Goal: Find specific page/section: Find specific page/section

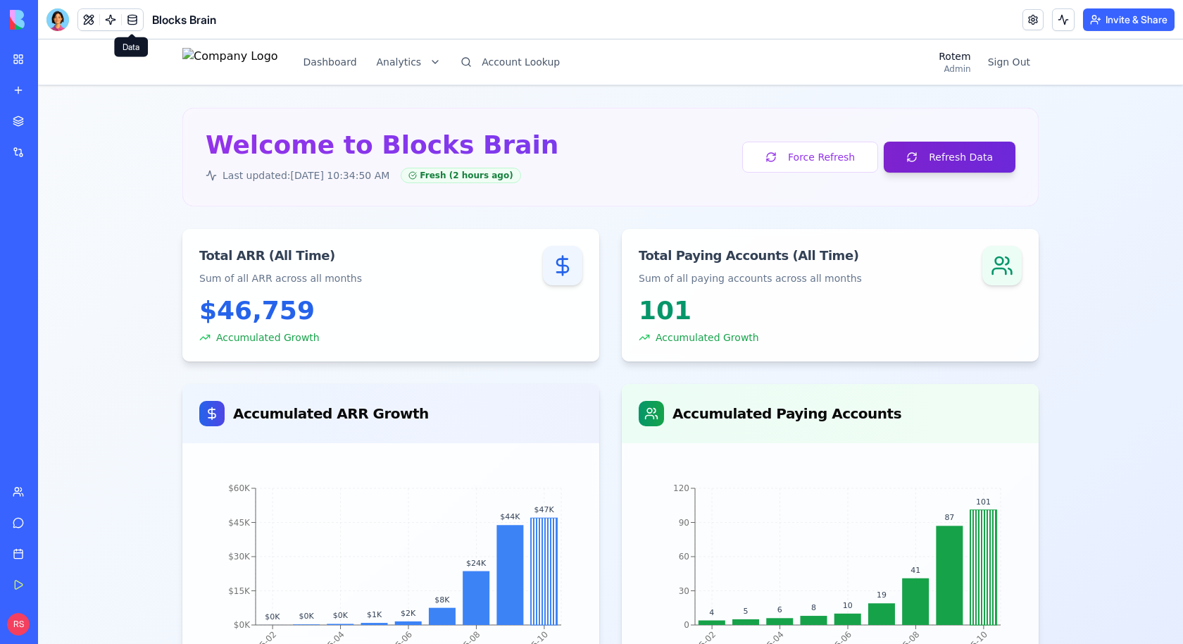
click at [901, 167] on button "Refresh Data" at bounding box center [950, 157] width 132 height 31
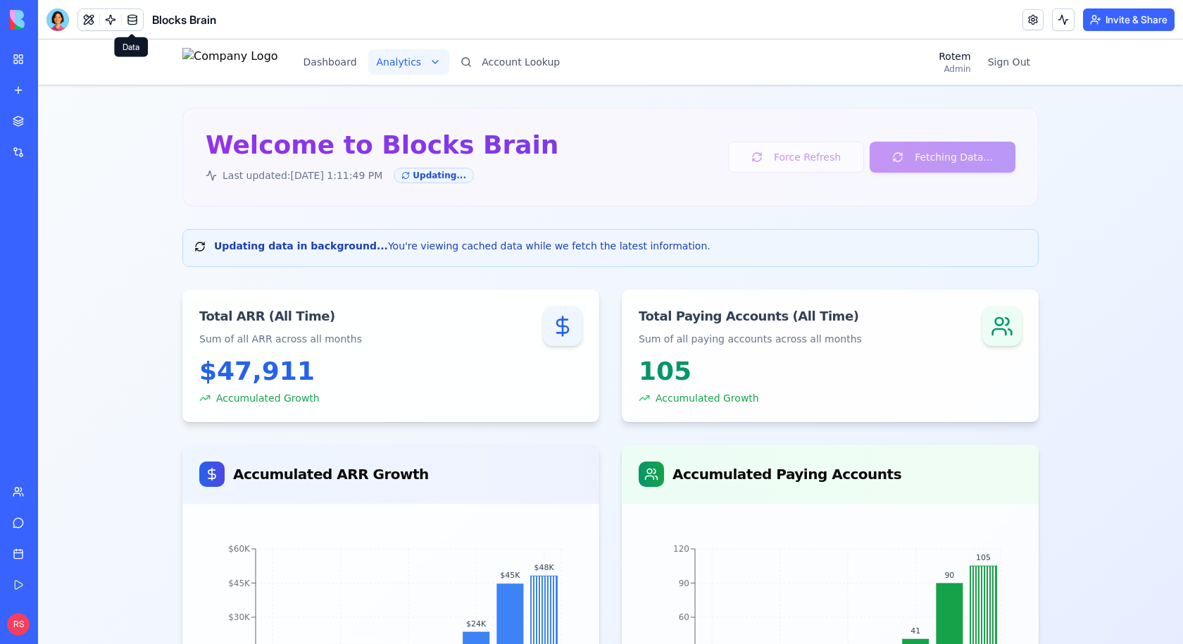
click at [445, 70] on html "Dashboard Analytics Account Lookup Rotem Admin Sign Out Welcome to Blocks Brain…" at bounding box center [610, 577] width 1145 height 1077
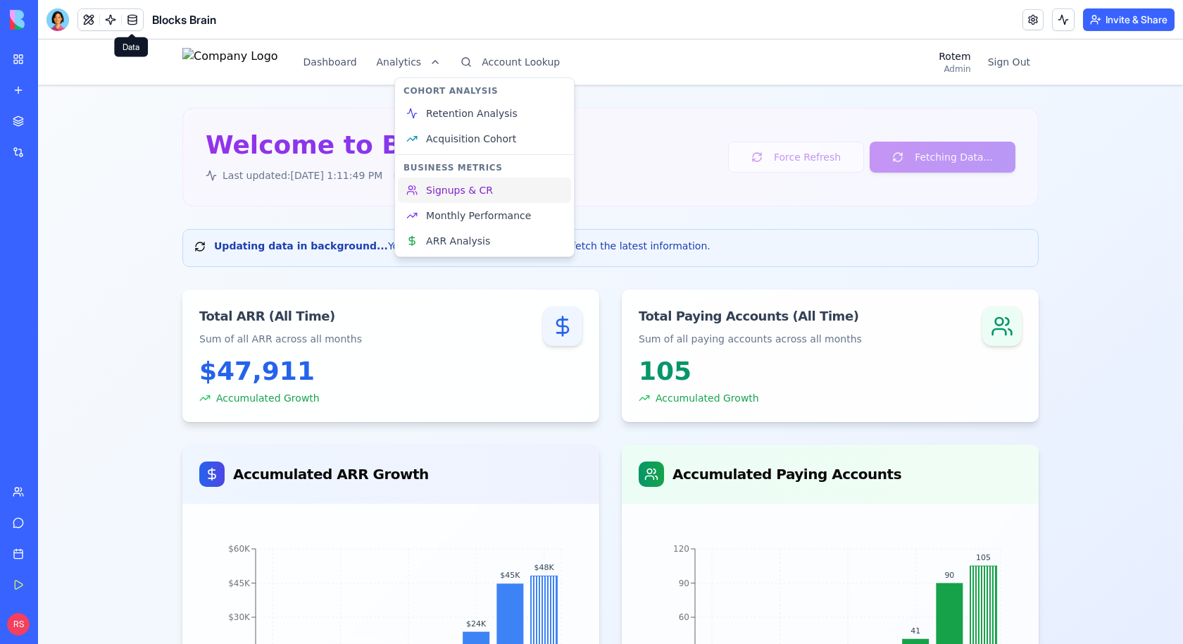
click at [432, 190] on span "Signups & CR" at bounding box center [459, 190] width 67 height 14
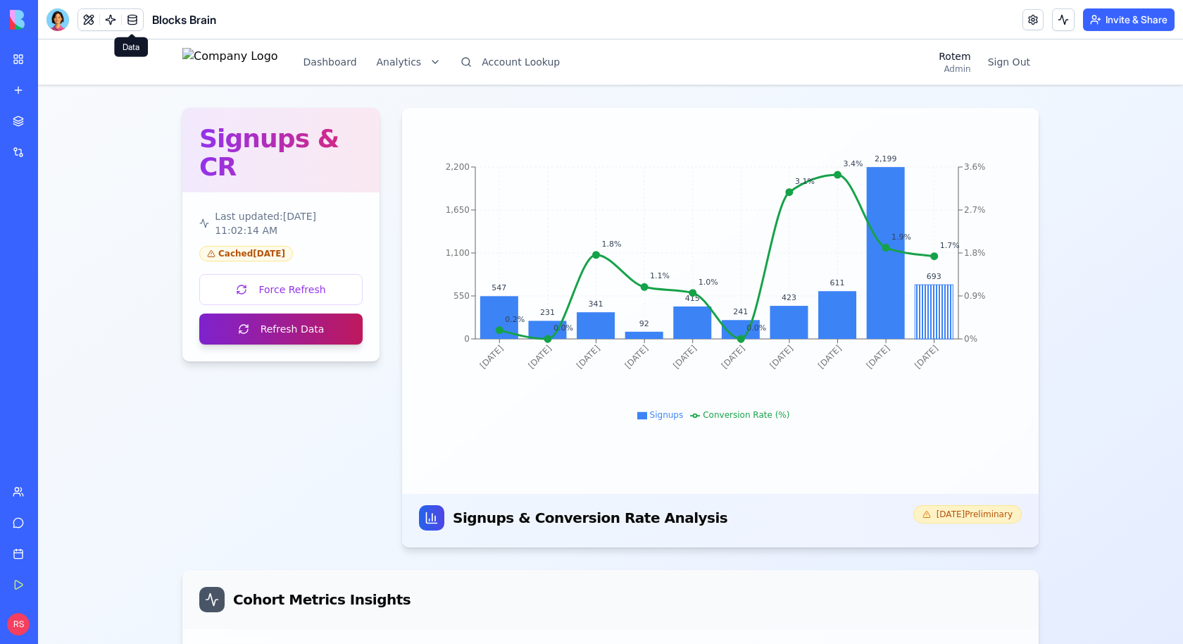
click at [339, 313] on button "Refresh Data" at bounding box center [280, 328] width 163 height 31
